Goal: Task Accomplishment & Management: Manage account settings

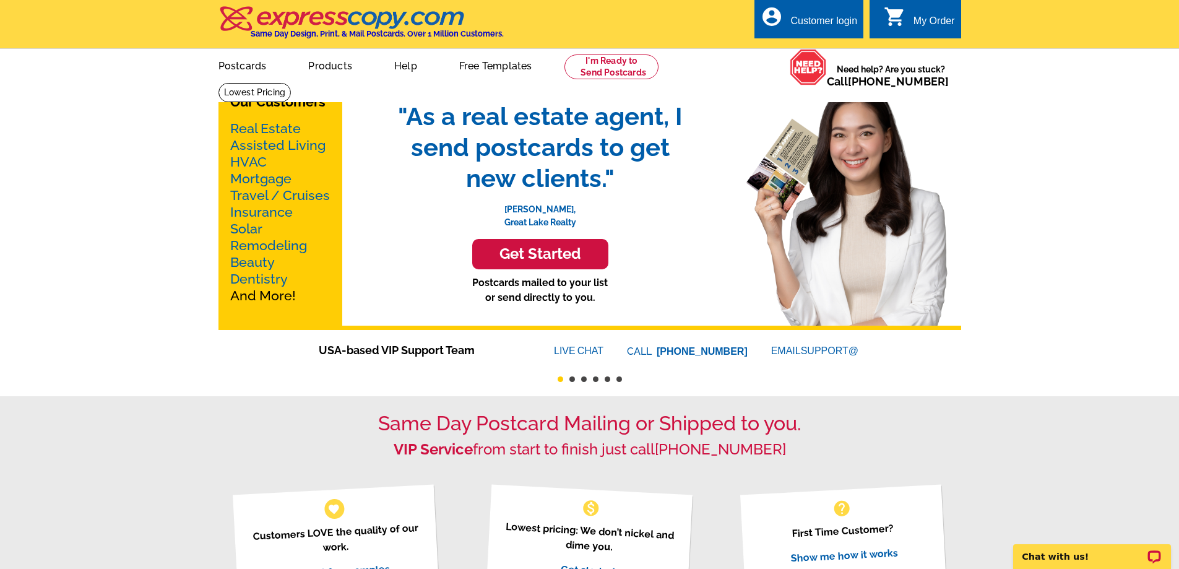
click at [822, 23] on div "Customer login" at bounding box center [823, 23] width 67 height 17
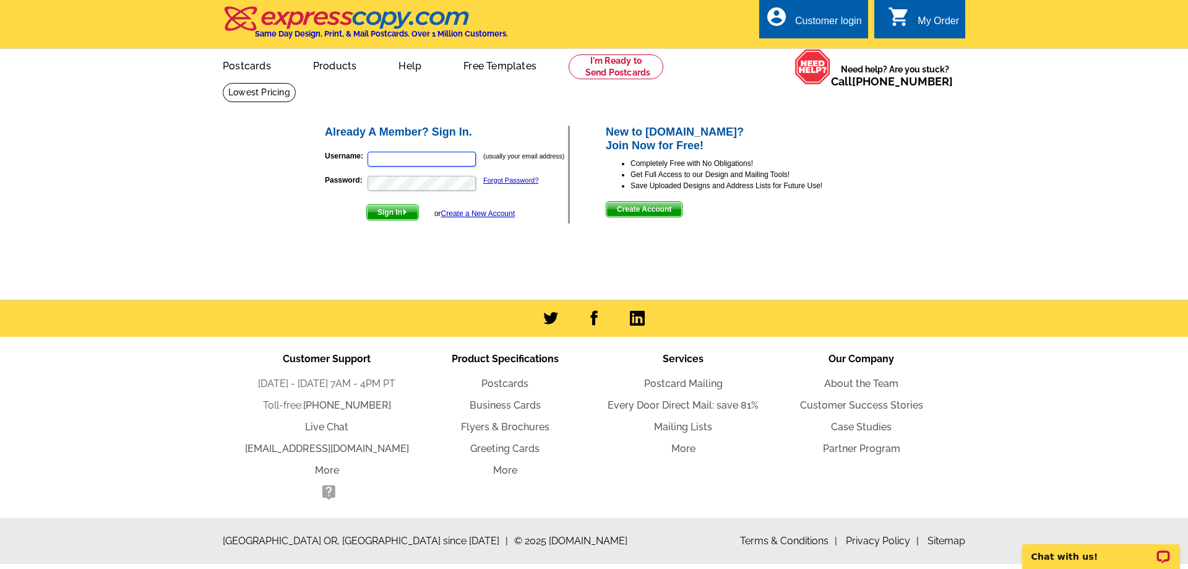
click at [406, 163] on input "Username:" at bounding box center [422, 159] width 108 height 15
type input "Listings@thegreshgroup.com"
click at [412, 218] on span "Sign In" at bounding box center [392, 212] width 51 height 15
